Goal: Check status: Check status

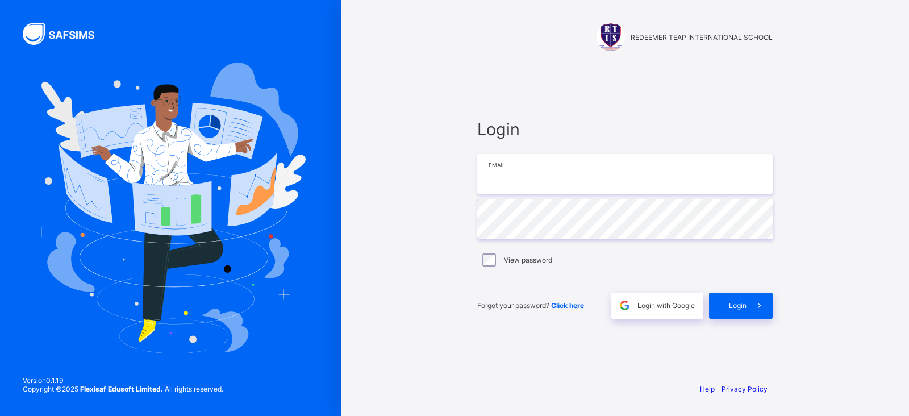
click at [533, 189] on input "email" at bounding box center [624, 174] width 295 height 40
type input "**********"
click at [728, 311] on div "Login" at bounding box center [741, 306] width 64 height 26
type input "**********"
click at [754, 295] on span at bounding box center [759, 306] width 26 height 26
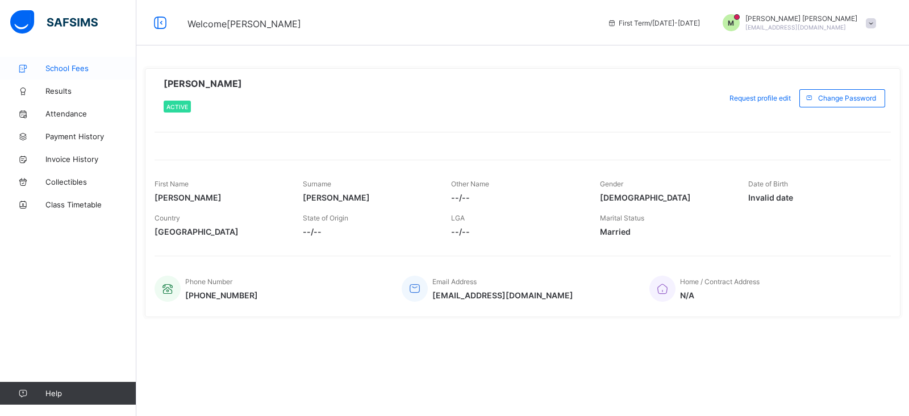
click at [77, 66] on span "School Fees" at bounding box center [90, 68] width 91 height 9
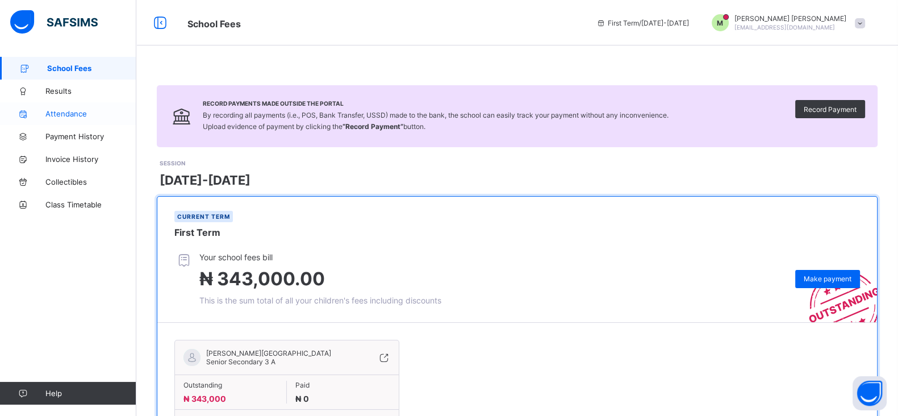
click at [91, 120] on link "Attendance" at bounding box center [68, 113] width 136 height 23
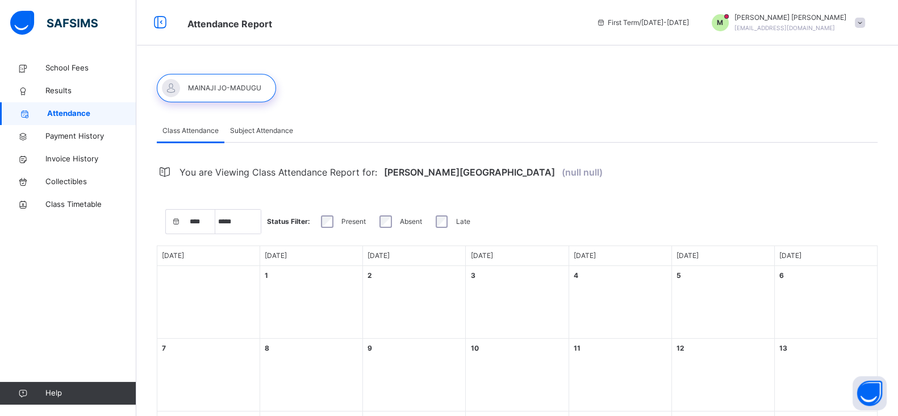
select select "****"
select select "*"
select select "****"
select select "*"
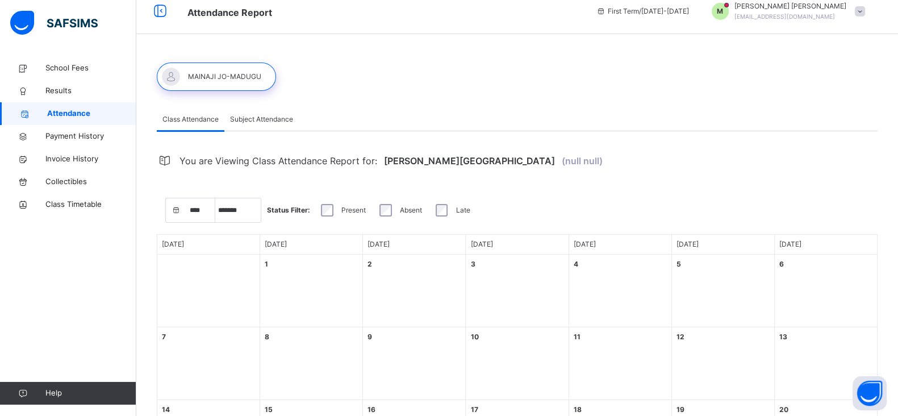
scroll to position [12, 0]
click at [287, 107] on div "Subject Attendance" at bounding box center [261, 118] width 74 height 23
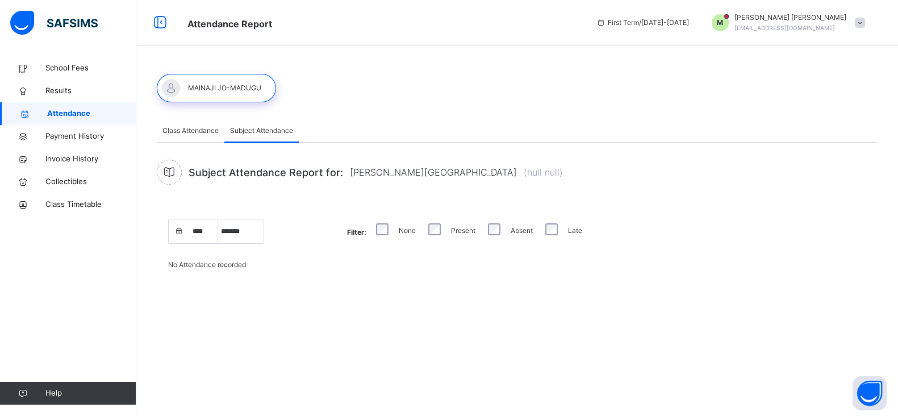
scroll to position [0, 0]
click at [193, 143] on div "Subject Attendance Report for: [PERSON_NAME] (null null) **** **** **** **** **…" at bounding box center [523, 213] width 732 height 141
drag, startPoint x: 210, startPoint y: 118, endPoint x: 198, endPoint y: 127, distance: 14.5
click at [198, 127] on div "Class Attendance Subject Attendance Class Attendance Subject Attendance You are…" at bounding box center [522, 185] width 773 height 256
click at [198, 127] on span "Class Attendance" at bounding box center [190, 131] width 56 height 10
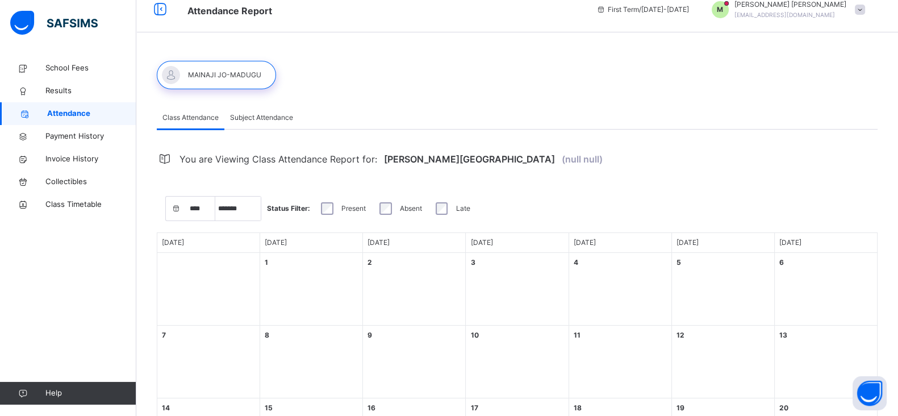
scroll to position [8, 0]
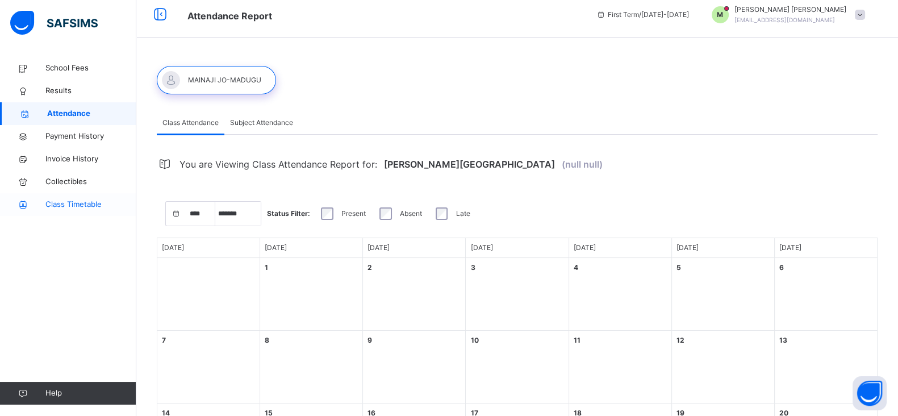
click at [77, 208] on span "Class Timetable" at bounding box center [90, 204] width 91 height 11
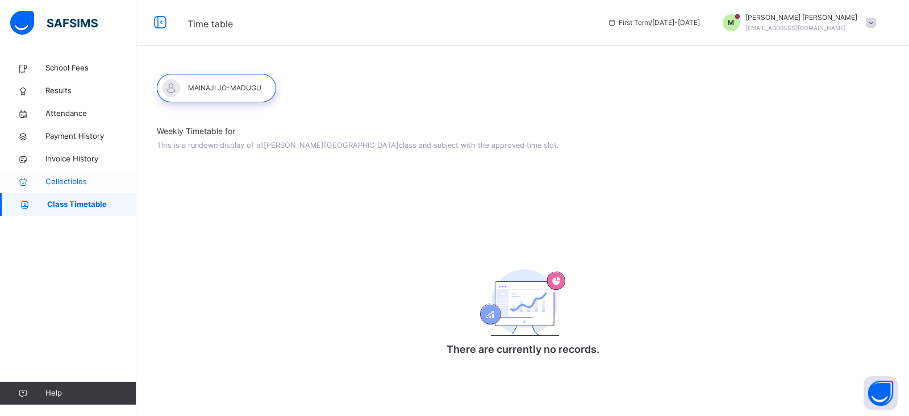
click at [84, 177] on span "Collectibles" at bounding box center [90, 181] width 91 height 11
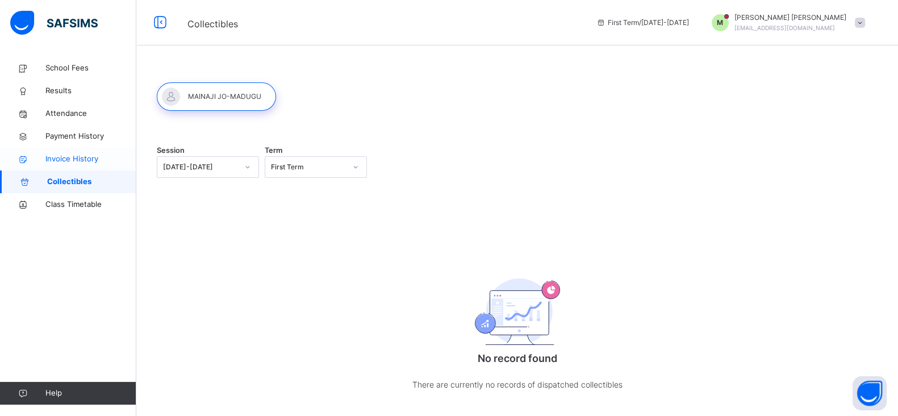
click at [106, 164] on span "Invoice History" at bounding box center [90, 158] width 91 height 11
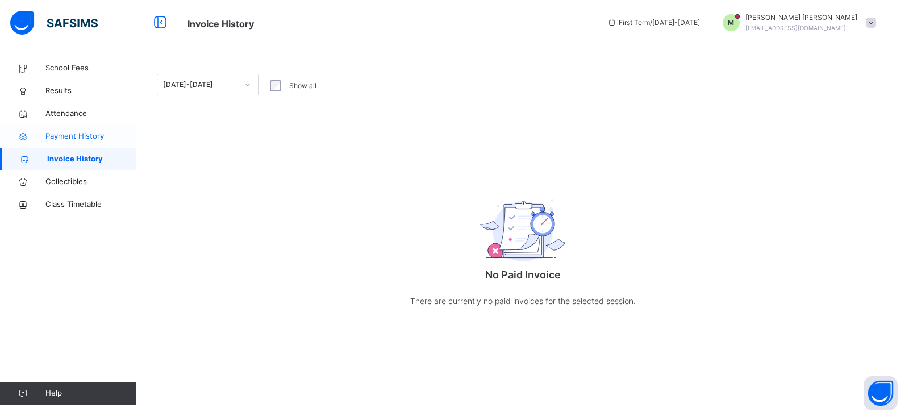
click at [108, 130] on link "Payment History" at bounding box center [68, 136] width 136 height 23
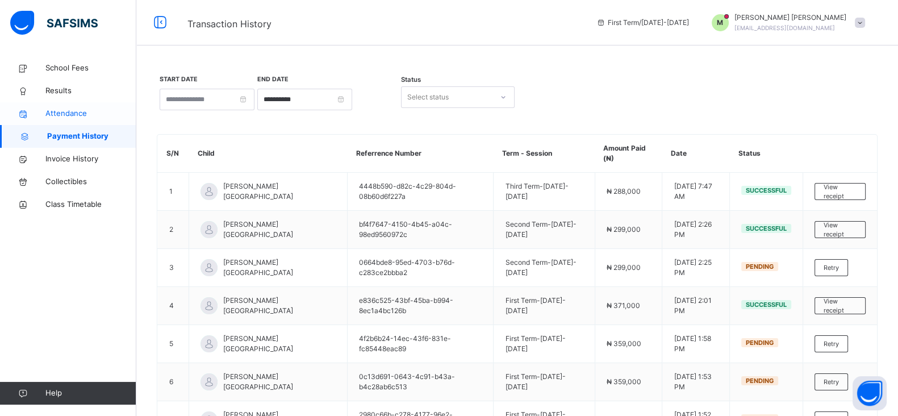
click at [94, 110] on span "Attendance" at bounding box center [90, 113] width 91 height 11
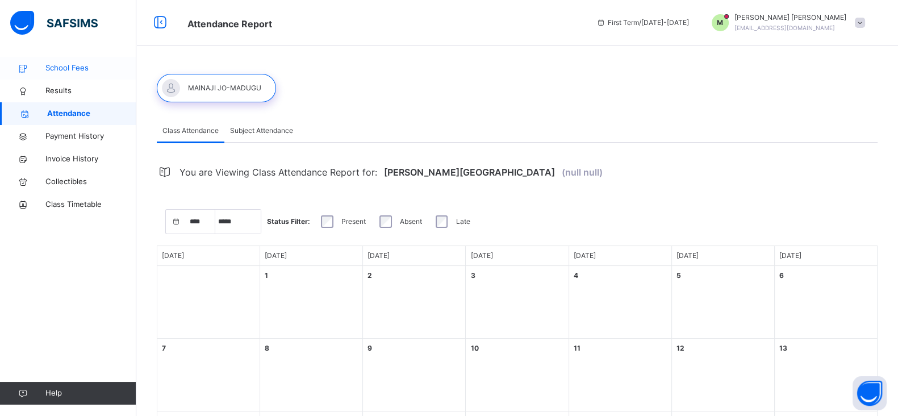
select select "****"
select select "*"
click at [88, 95] on span "Results" at bounding box center [90, 90] width 91 height 11
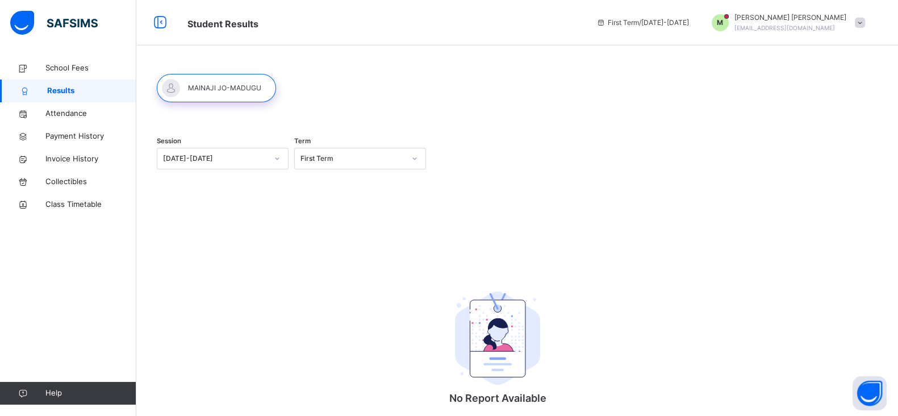
click at [273, 158] on div at bounding box center [277, 158] width 19 height 18
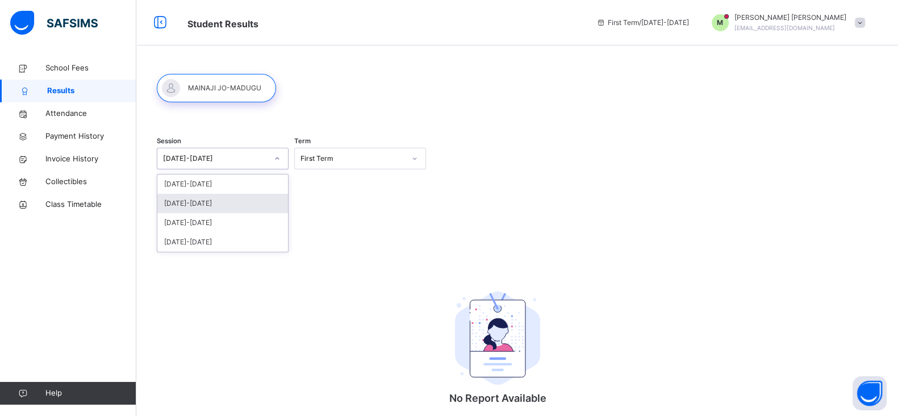
click at [203, 206] on div "[DATE]-[DATE]" at bounding box center [222, 203] width 131 height 19
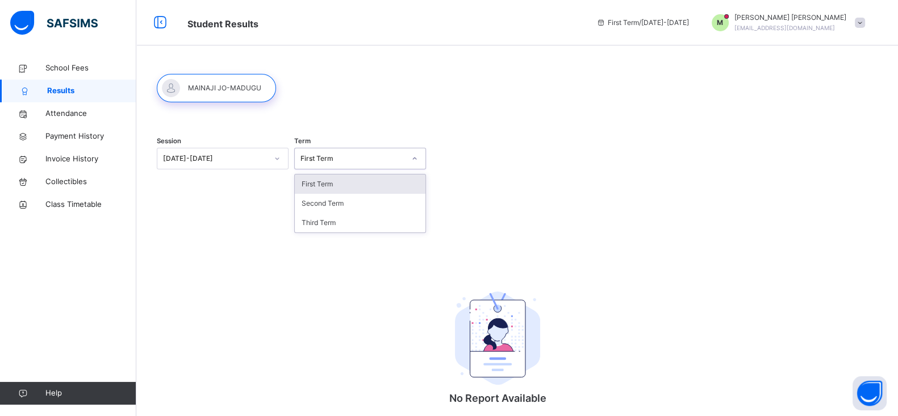
click at [338, 163] on div "First Term" at bounding box center [353, 158] width 105 height 10
click at [331, 174] on div "First Term" at bounding box center [360, 183] width 131 height 19
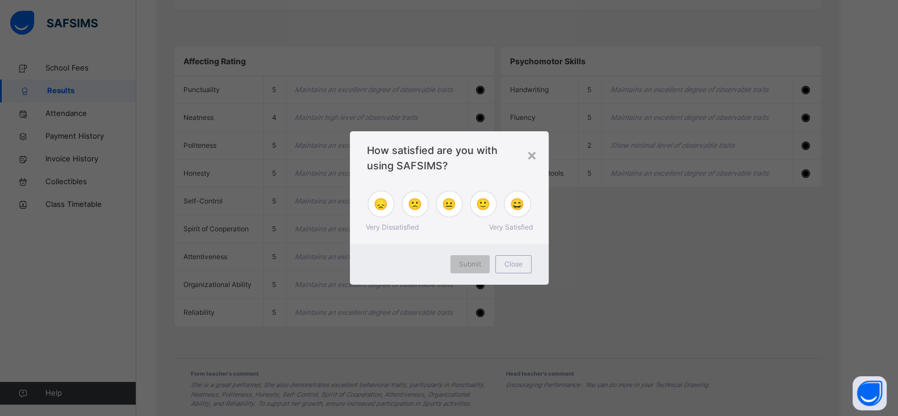
scroll to position [945, 0]
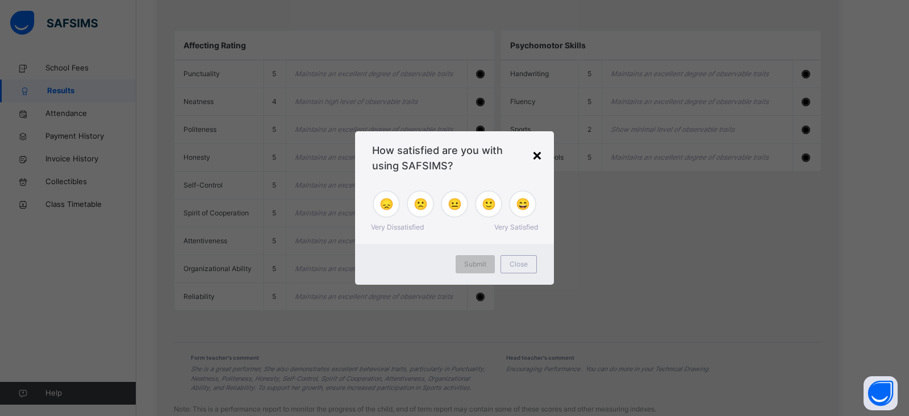
click at [532, 158] on div "×" at bounding box center [537, 155] width 11 height 24
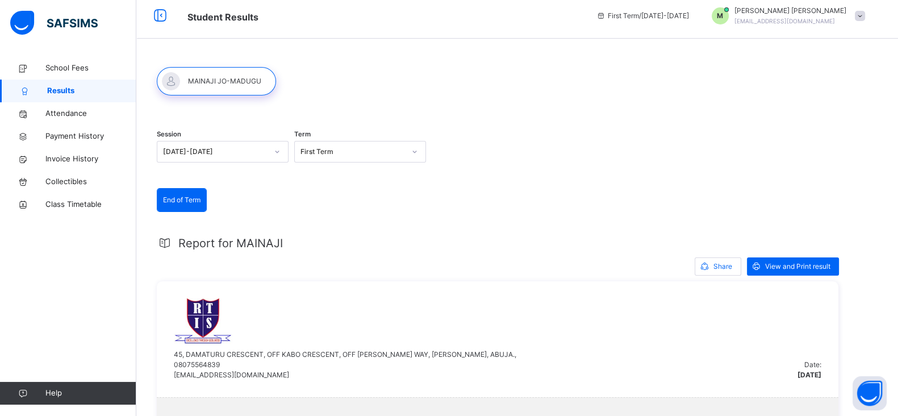
scroll to position [0, 0]
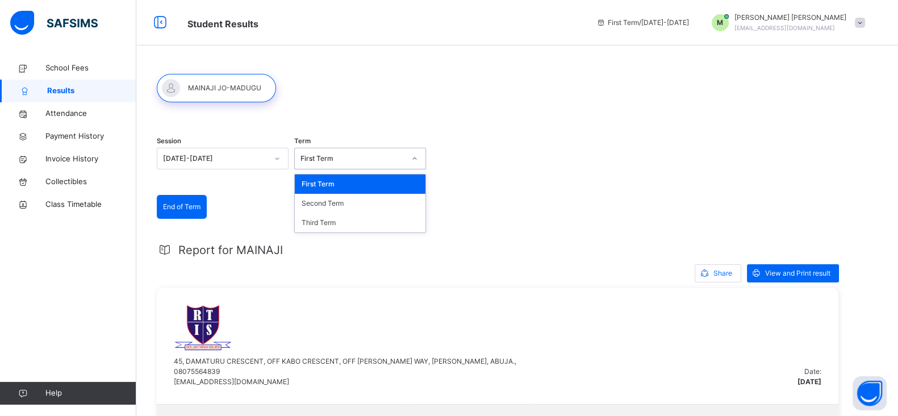
click at [335, 160] on div "First Term" at bounding box center [353, 158] width 105 height 10
click at [342, 226] on div "Third Term" at bounding box center [360, 222] width 131 height 19
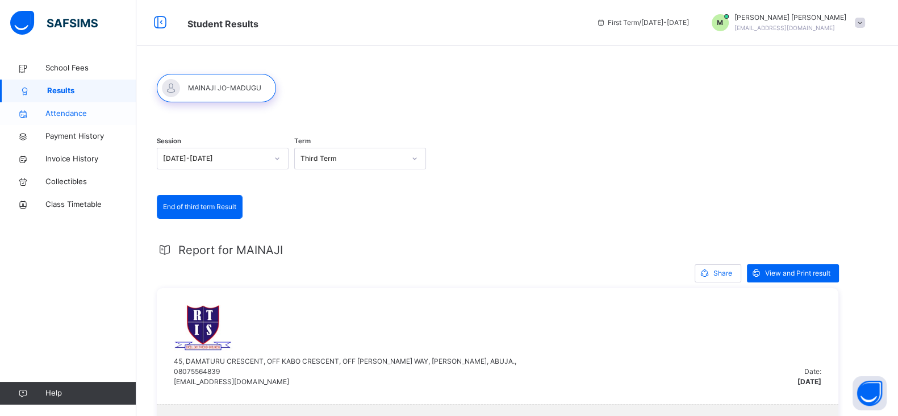
click at [85, 111] on span "Attendance" at bounding box center [90, 113] width 91 height 11
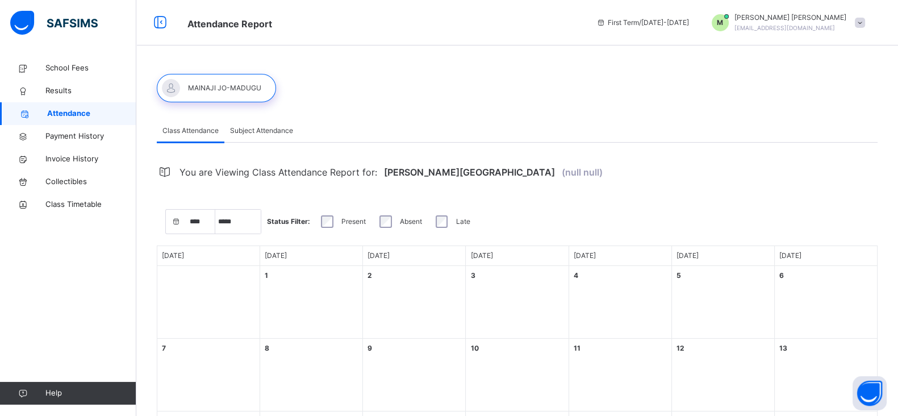
select select "****"
select select "*"
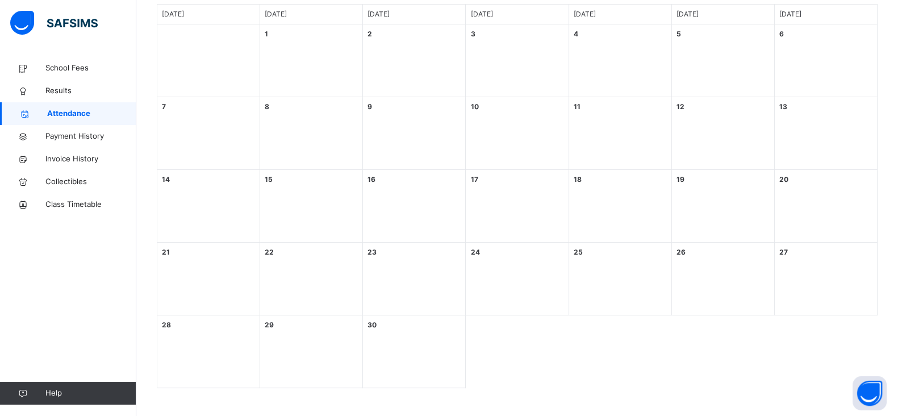
click at [377, 230] on div "16 [DATE]" at bounding box center [414, 206] width 103 height 73
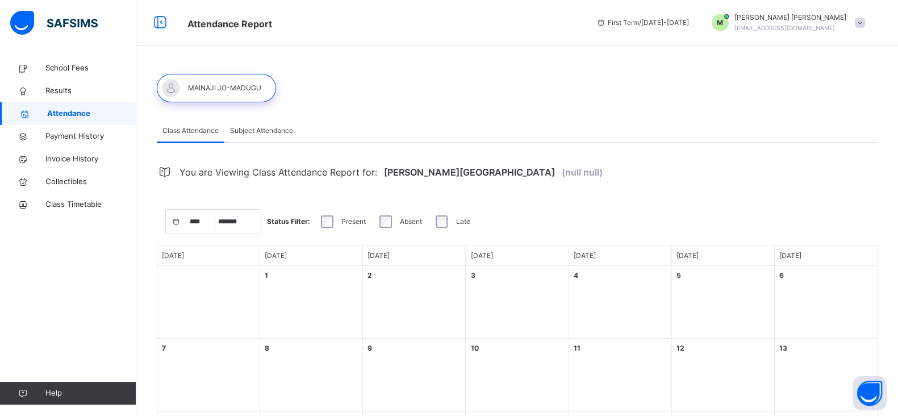
scroll to position [0, 0]
click at [256, 132] on span "Subject Attendance" at bounding box center [261, 131] width 63 height 10
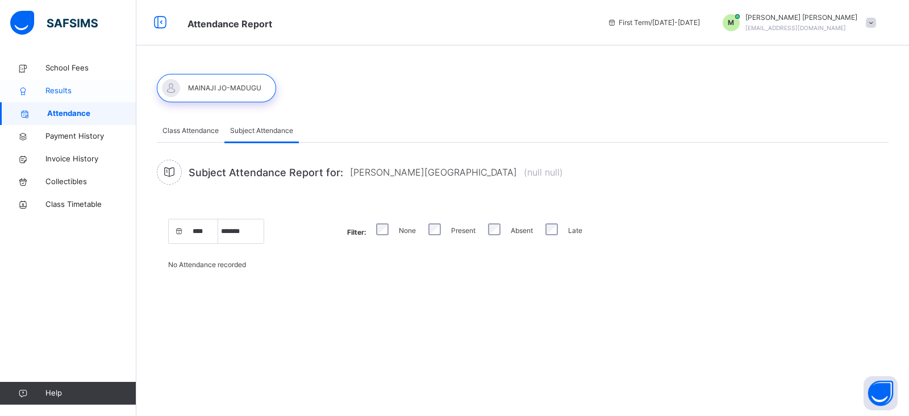
click at [67, 92] on span "Results" at bounding box center [90, 90] width 91 height 11
